Goal: Entertainment & Leisure: Consume media (video, audio)

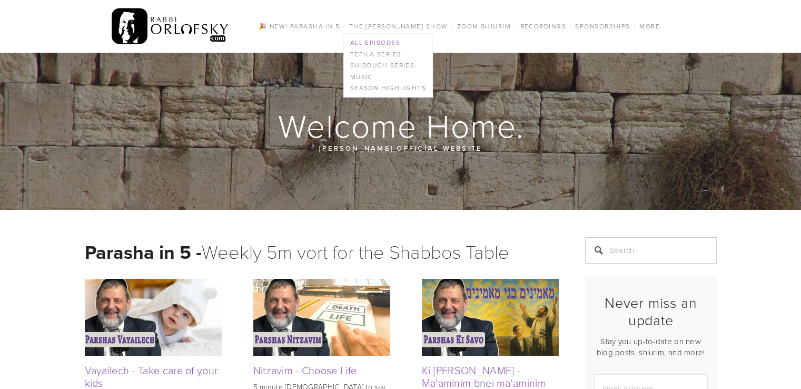
click at [379, 41] on link "All Episodes" at bounding box center [388, 43] width 88 height 12
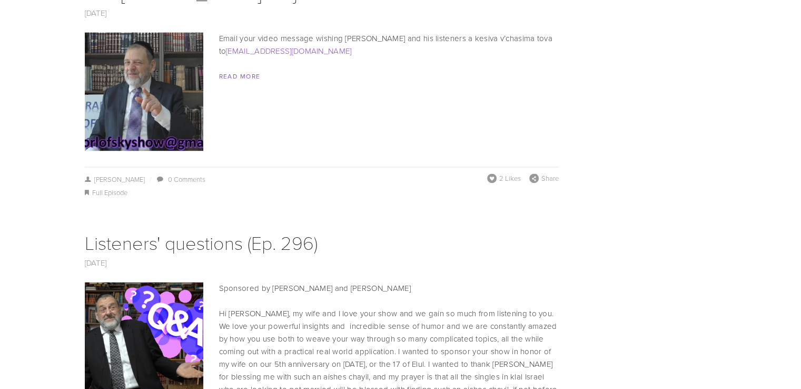
scroll to position [1474, 0]
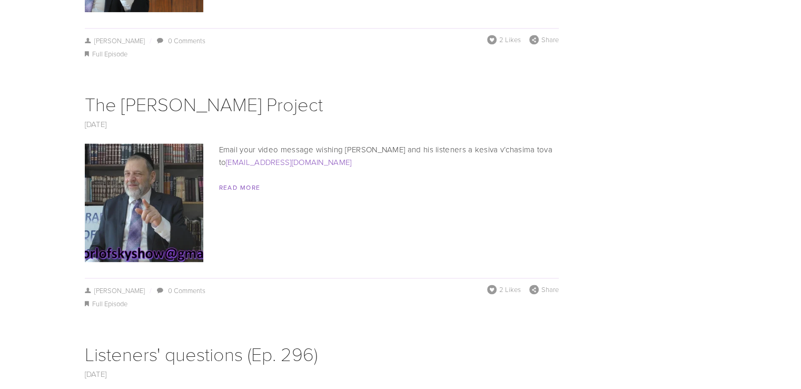
click at [131, 192] on img at bounding box center [143, 202] width 211 height 118
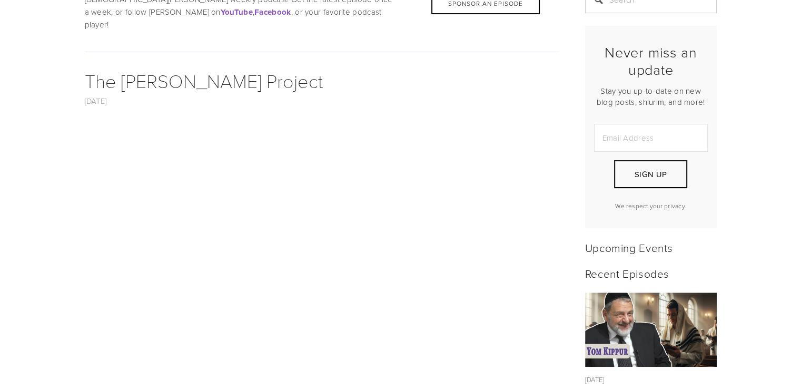
scroll to position [253, 0]
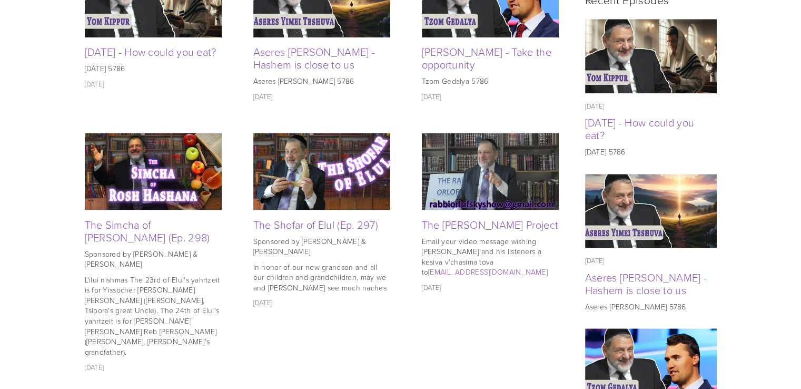
scroll to position [527, 0]
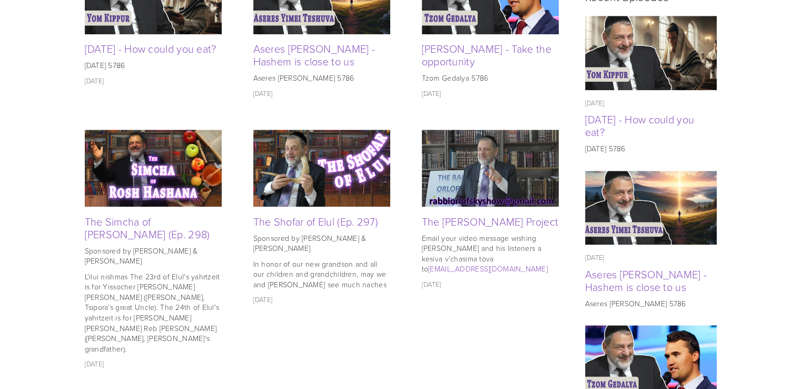
click at [280, 181] on img at bounding box center [321, 168] width 137 height 77
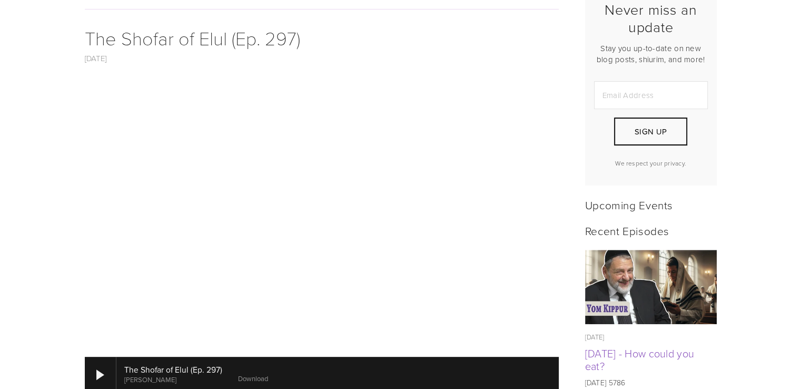
scroll to position [295, 0]
